Goal: Transaction & Acquisition: Purchase product/service

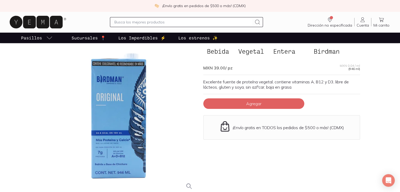
scroll to position [24, 0]
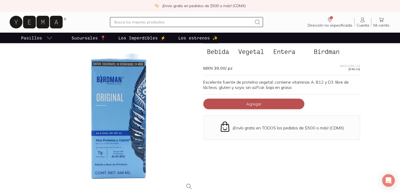
click at [252, 106] on span "Agregar" at bounding box center [253, 103] width 15 height 5
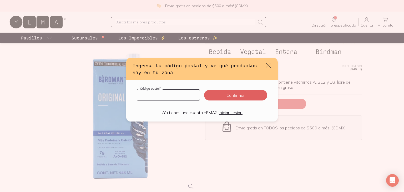
click at [184, 96] on input "default" at bounding box center [168, 95] width 63 height 11
type input "06720"
click at [242, 91] on button "Confirmar" at bounding box center [235, 95] width 63 height 11
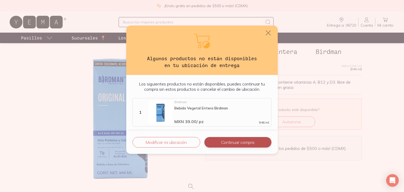
click at [233, 141] on button "Continuar compra" at bounding box center [237, 142] width 67 height 11
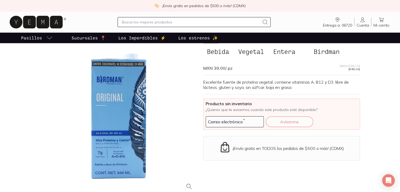
click at [340, 24] on span "Entrega a: 06720" at bounding box center [337, 25] width 29 height 5
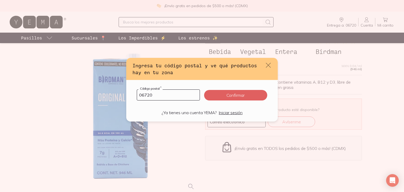
click at [273, 66] on div "Ingresa tu código postal y ve qué productos hay en tu zona" at bounding box center [202, 69] width 152 height 22
click at [266, 62] on icon "default" at bounding box center [268, 65] width 7 height 7
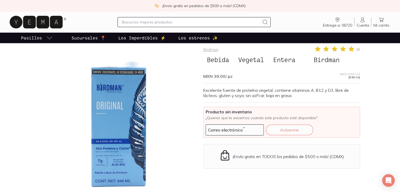
scroll to position [0, 0]
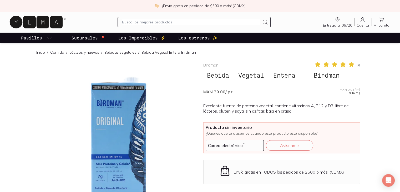
click at [337, 25] on span "Entrega a: 06720" at bounding box center [337, 25] width 29 height 5
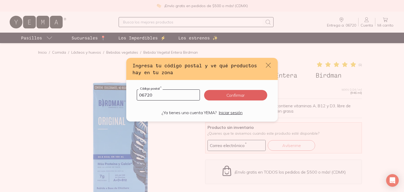
drag, startPoint x: 158, startPoint y: 93, endPoint x: 145, endPoint y: 94, distance: 13.2
click at [145, 94] on input "06720" at bounding box center [168, 95] width 63 height 11
type input "06090"
click at [223, 94] on button "Confirmar" at bounding box center [235, 95] width 63 height 11
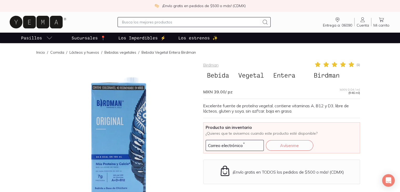
click at [340, 24] on span "Entrega a: 06090" at bounding box center [337, 25] width 29 height 5
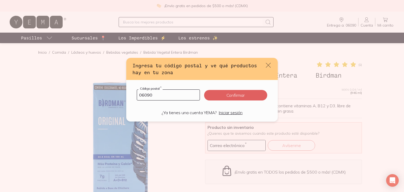
click at [156, 96] on input "06090" at bounding box center [168, 95] width 63 height 11
type input "07450"
click at [242, 99] on button "Confirmar" at bounding box center [235, 95] width 63 height 11
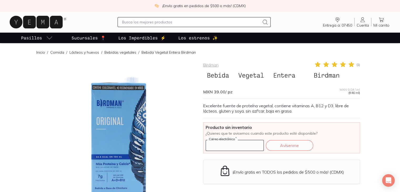
click at [252, 143] on input at bounding box center [235, 145] width 58 height 11
type input "[PERSON_NAME][EMAIL_ADDRESS][DOMAIN_NAME]"
click at [285, 147] on button "Avísenme" at bounding box center [289, 145] width 47 height 11
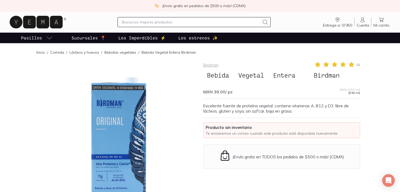
click at [127, 54] on link "Bebidas vegetales" at bounding box center [120, 52] width 32 height 5
